Goal: Task Accomplishment & Management: Complete application form

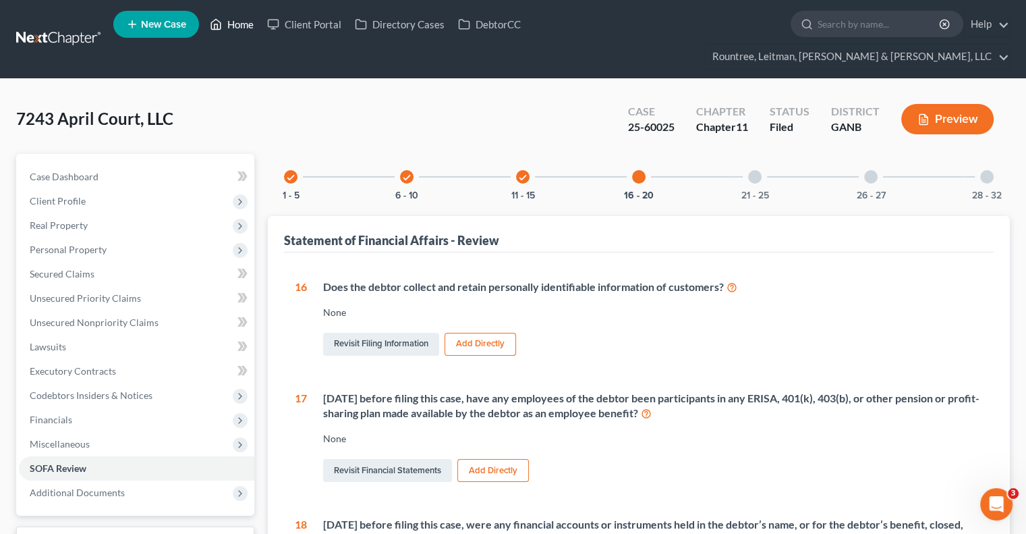
drag, startPoint x: 0, startPoint y: 0, endPoint x: 240, endPoint y: 16, distance: 240.0
click at [240, 16] on link "Home" at bounding box center [231, 24] width 57 height 24
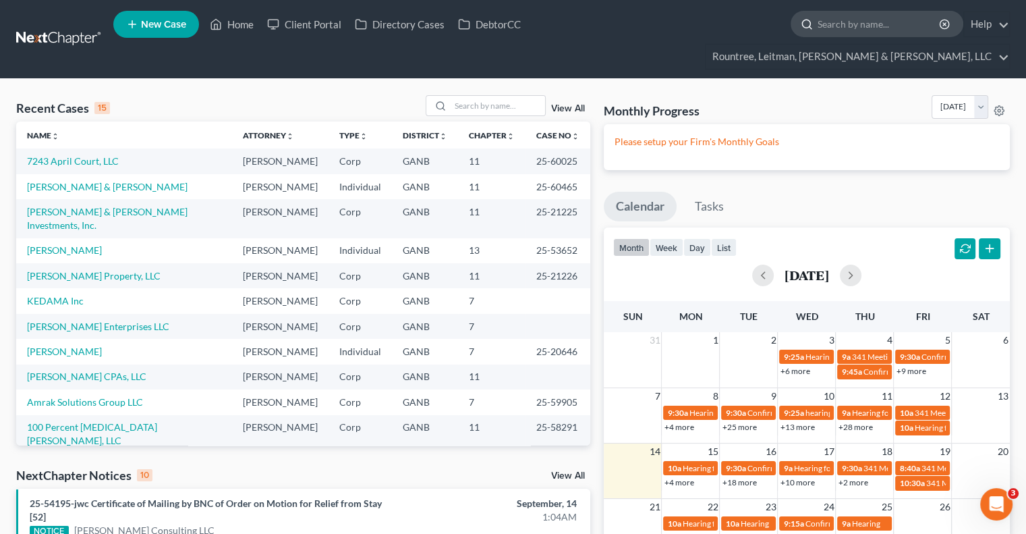
click at [818, 29] on input "search" at bounding box center [879, 23] width 123 height 25
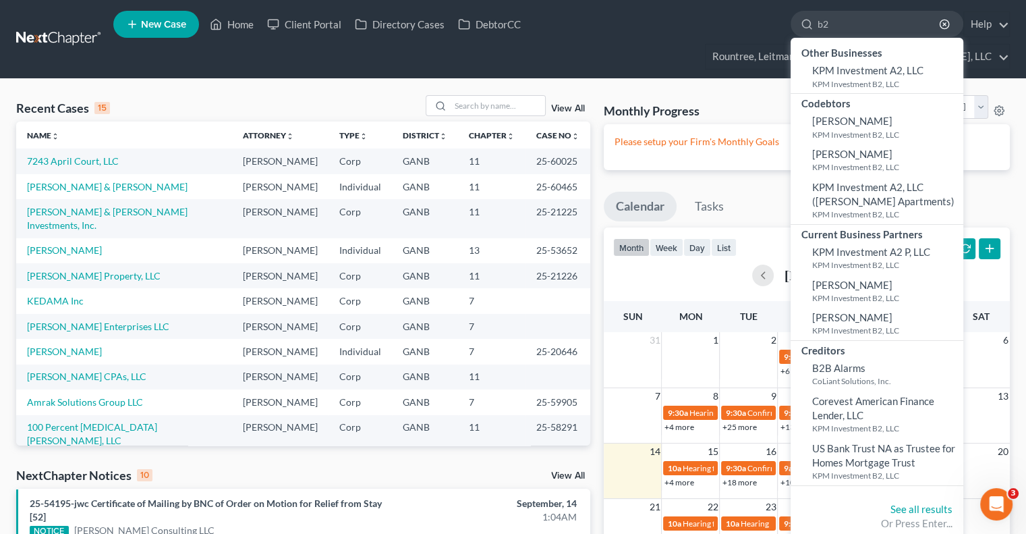
type input "b2"
click at [559, 18] on ul "New Case Home Client Portal Directory Cases DebtorCC b2 - No Result - Other Bus…" at bounding box center [561, 39] width 897 height 65
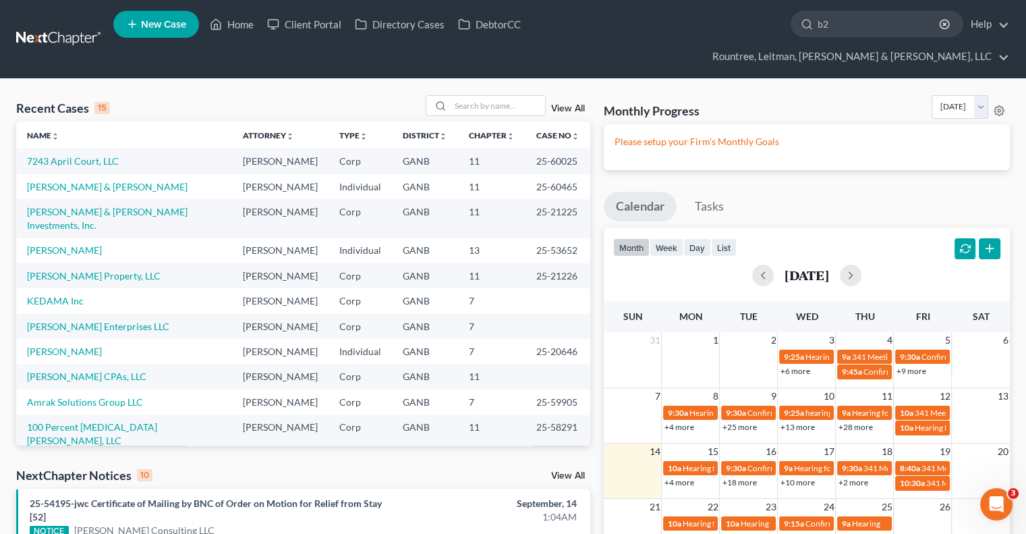
click at [181, 30] on span "New Case" at bounding box center [163, 25] width 45 height 10
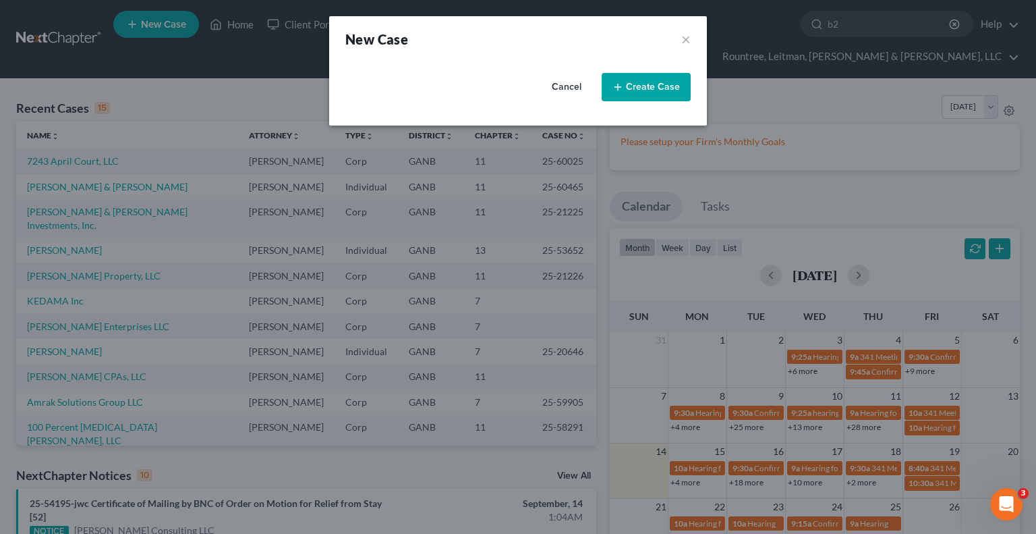
select select "19"
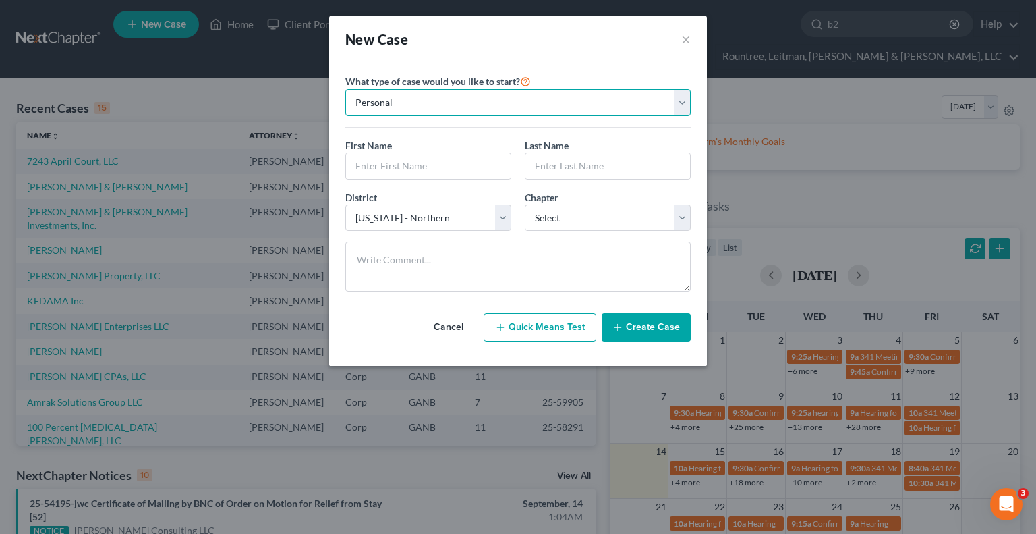
click at [406, 101] on select "Personal Business" at bounding box center [517, 102] width 345 height 27
select select "1"
click at [345, 89] on select "Personal Business" at bounding box center [517, 102] width 345 height 27
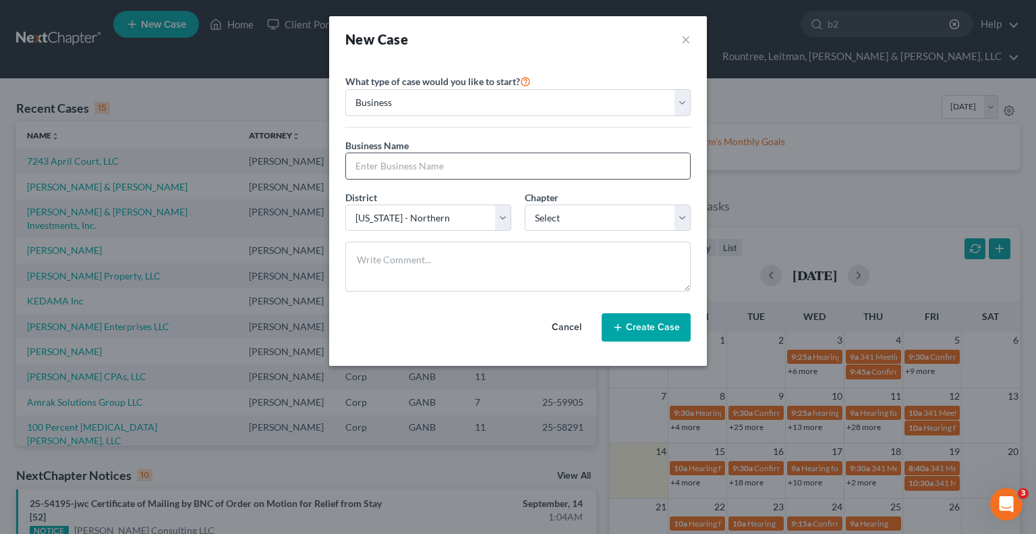
click at [389, 171] on input "text" at bounding box center [518, 166] width 344 height 26
type input "B2 Contracting Inc."
click at [563, 211] on select "Select 7 11 12" at bounding box center [608, 217] width 166 height 27
select select "1"
click at [525, 204] on select "Select 7 11 12" at bounding box center [608, 217] width 166 height 27
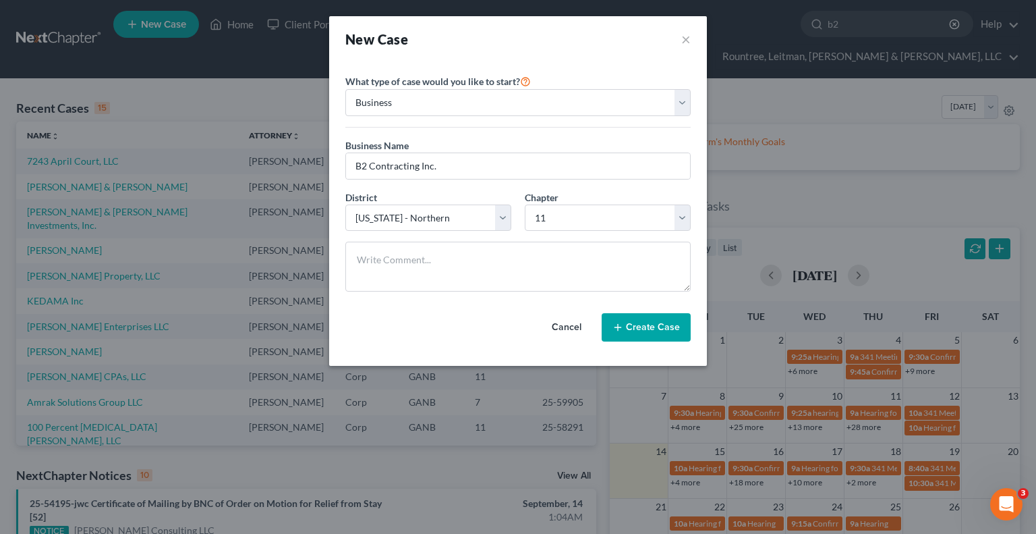
click at [648, 323] on button "Create Case" at bounding box center [646, 327] width 89 height 28
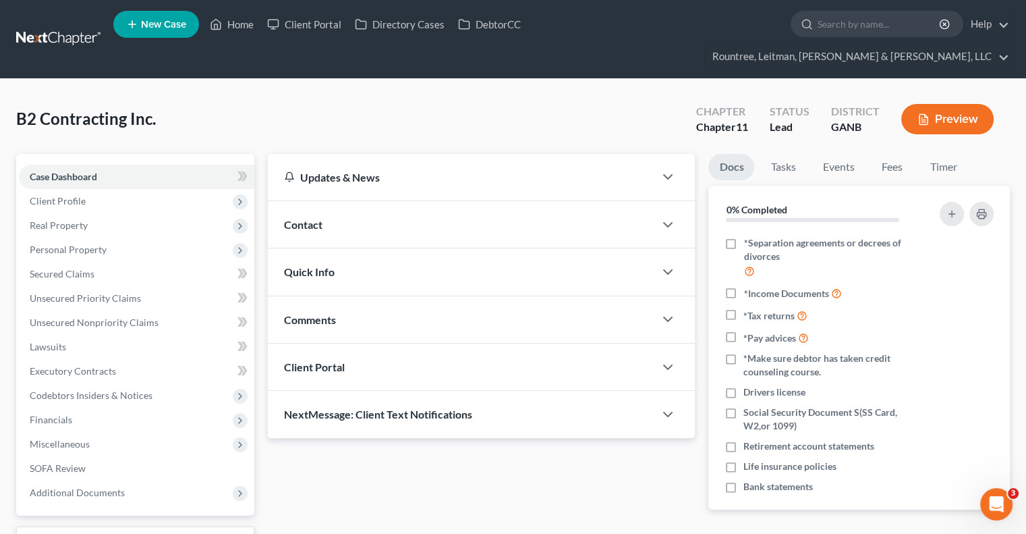
click at [336, 360] on span "Client Portal" at bounding box center [314, 366] width 61 height 13
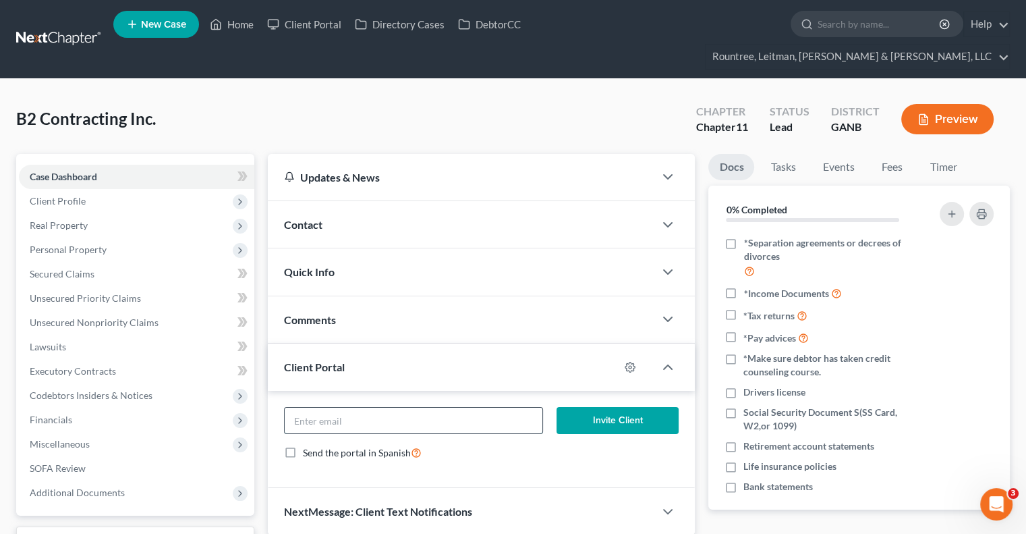
click at [345, 408] on input "email" at bounding box center [413, 421] width 257 height 26
paste input ""[EMAIL_ADDRESS][DOMAIN_NAME]" <[EMAIL_ADDRESS][DOMAIN_NAME]>"
type input "[EMAIL_ADDRESS][DOMAIN_NAME]"
click at [623, 407] on button "Invite Client" at bounding box center [618, 420] width 123 height 27
